Goal: Find specific page/section: Find specific page/section

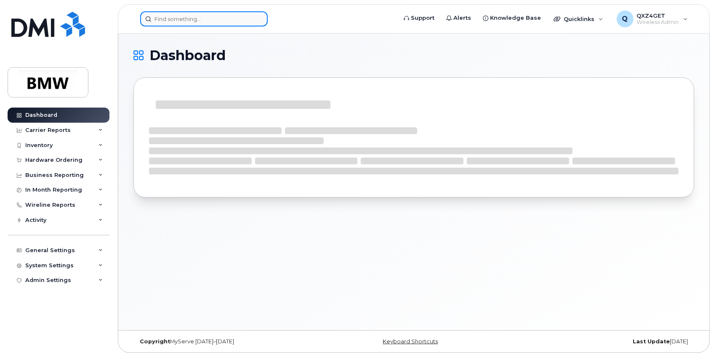
drag, startPoint x: 159, startPoint y: 20, endPoint x: 164, endPoint y: 19, distance: 4.8
click at [161, 19] on input at bounding box center [203, 18] width 127 height 15
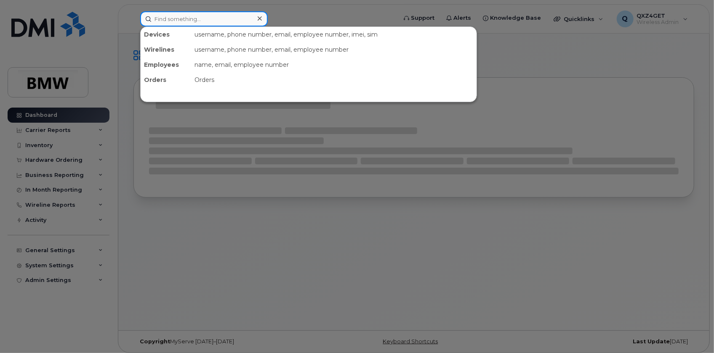
paste input "Bestbuybestbuybestbuybestbuy#5"
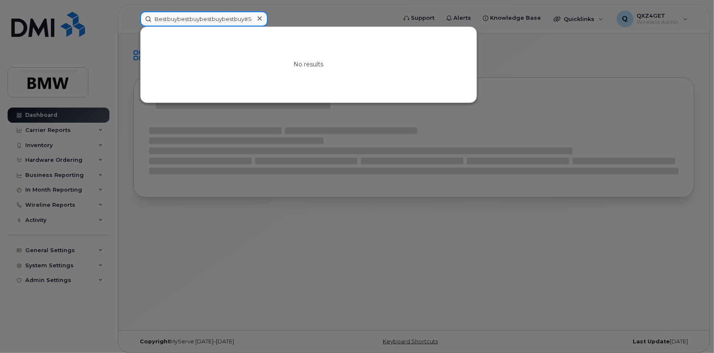
type input "Bestbuybestbuybestbuybestbuy#5"
click at [253, 20] on div at bounding box center [259, 19] width 12 height 12
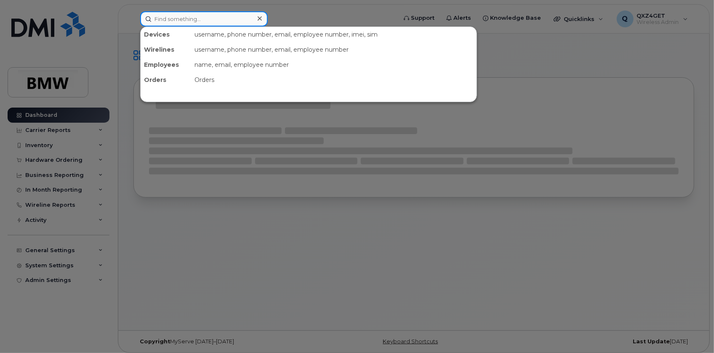
drag, startPoint x: 253, startPoint y: 19, endPoint x: 189, endPoint y: 19, distance: 64.4
click at [135, 12] on div "Devices username, phone number, email, employee number, imei, sim Wirelines use…" at bounding box center [265, 18] width 264 height 15
click at [261, 16] on div at bounding box center [259, 19] width 12 height 12
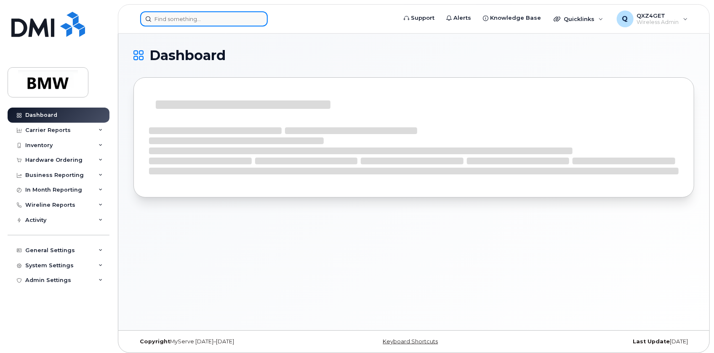
click at [185, 20] on input at bounding box center [203, 18] width 127 height 15
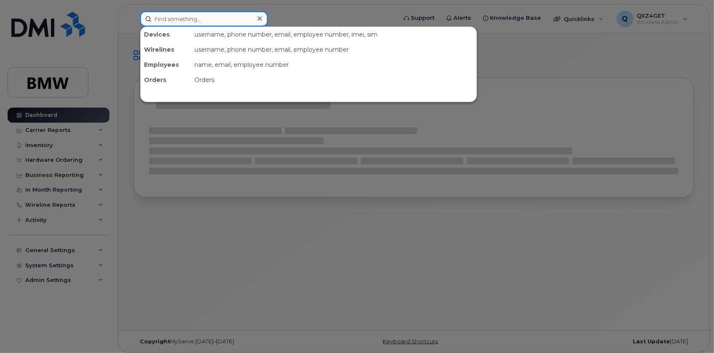
click at [193, 17] on input at bounding box center [203, 18] width 127 height 15
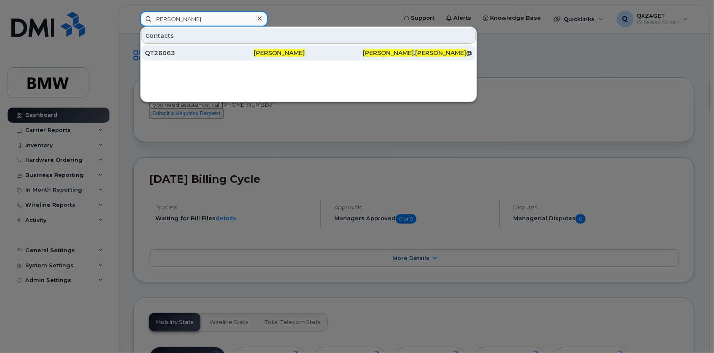
type input "[PERSON_NAME]"
click at [160, 55] on div "QT26063" at bounding box center [199, 53] width 109 height 8
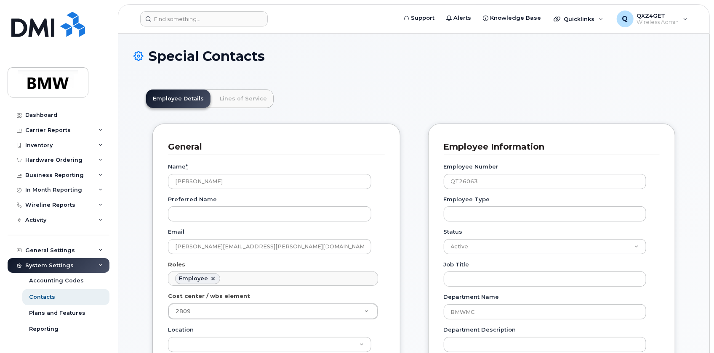
scroll to position [26, 0]
